Goal: Transaction & Acquisition: Download file/media

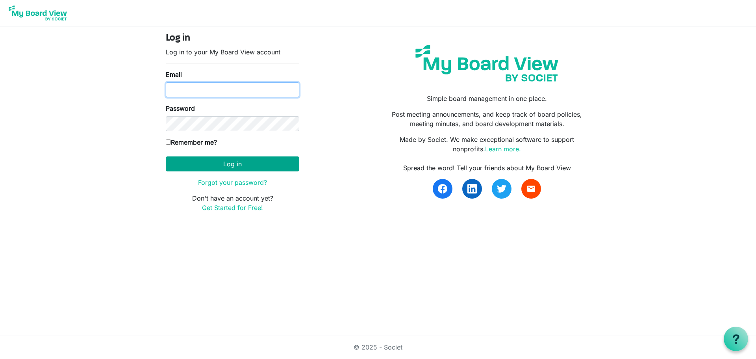
type input "bethany.kopp@pit.edu"
click at [235, 157] on button "Log in" at bounding box center [232, 163] width 133 height 15
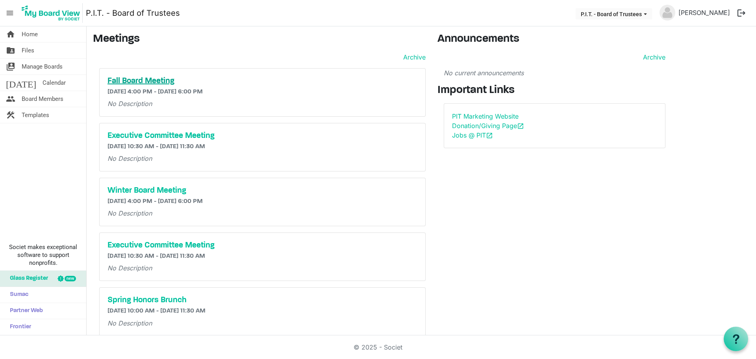
click at [168, 80] on h5 "Fall Board Meeting" at bounding box center [262, 80] width 310 height 9
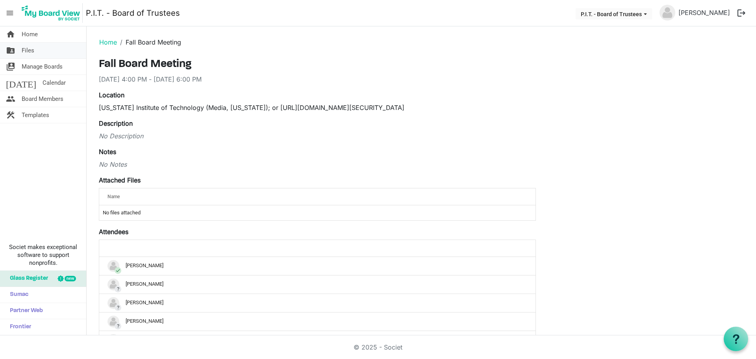
click at [28, 54] on span "Files" at bounding box center [28, 51] width 13 height 16
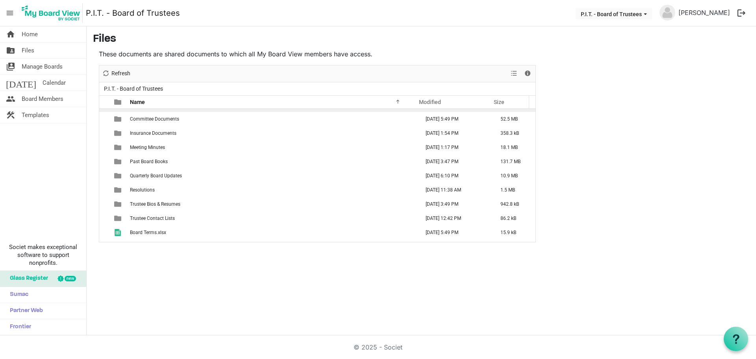
scroll to position [51, 0]
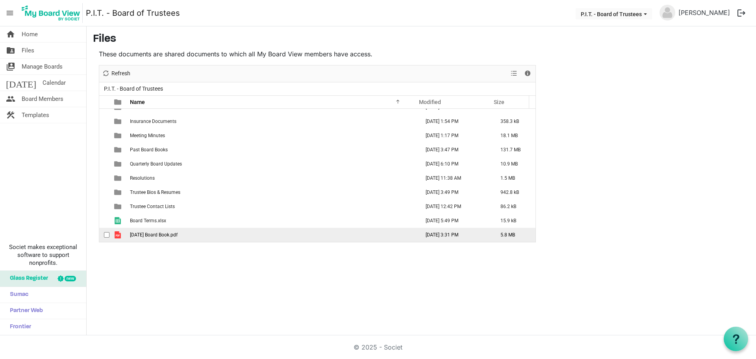
click at [168, 236] on span "October 2025 Board Book.pdf" at bounding box center [154, 235] width 48 height 6
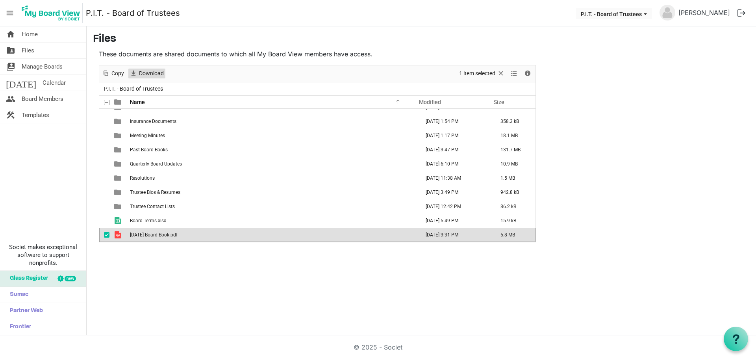
click at [152, 72] on span "Download" at bounding box center [151, 73] width 26 height 10
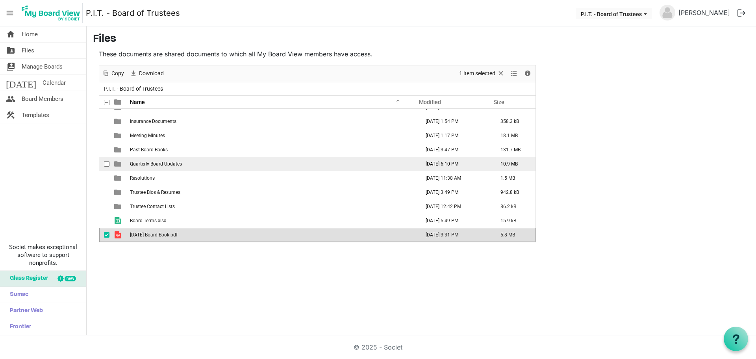
scroll to position [0, 0]
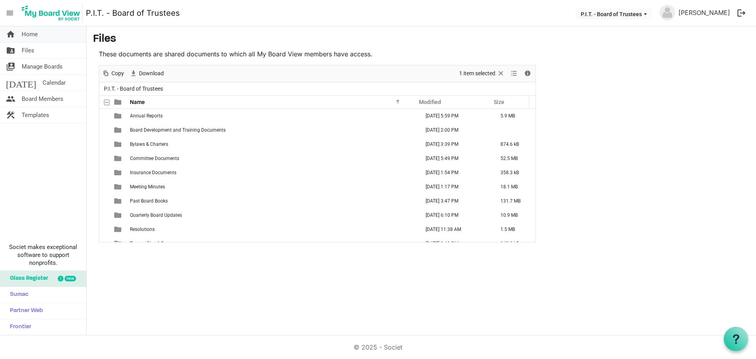
click at [66, 37] on link "home Home" at bounding box center [43, 34] width 86 height 16
